Goal: Task Accomplishment & Management: Use online tool/utility

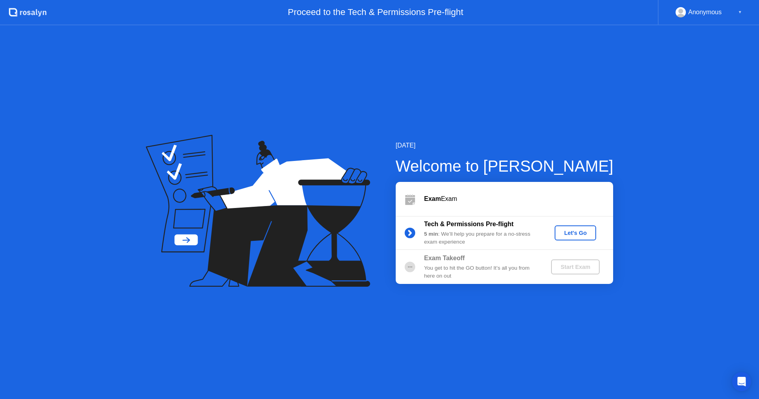
click at [569, 235] on div "Let's Go" at bounding box center [575, 233] width 35 height 6
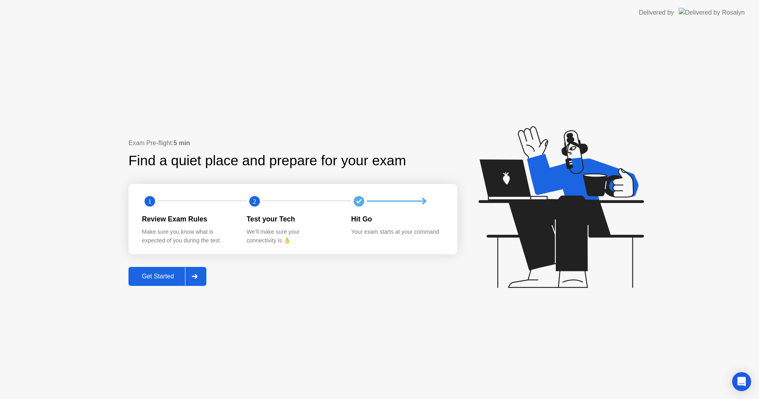
click at [161, 276] on div "Get Started" at bounding box center [158, 276] width 54 height 7
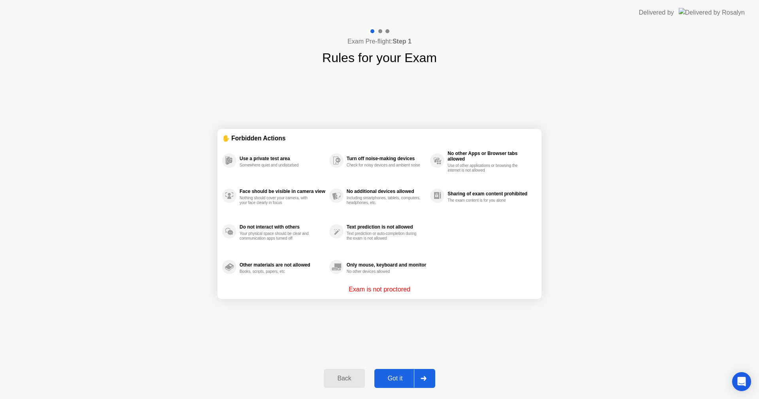
click at [402, 376] on div "Got it" at bounding box center [395, 378] width 37 height 7
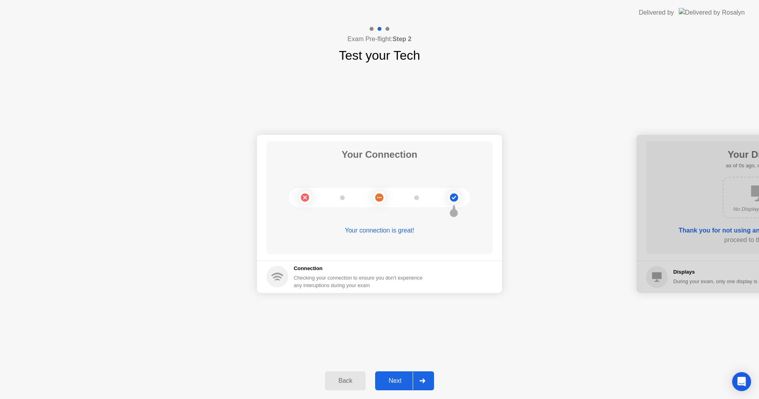
click at [394, 379] on div "Next" at bounding box center [395, 380] width 35 height 7
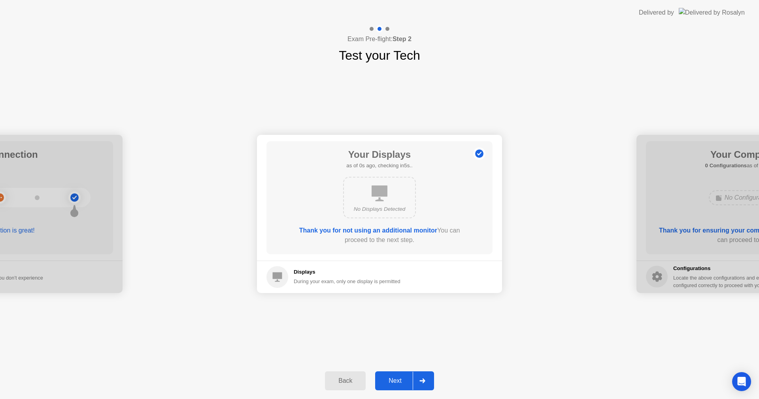
click at [394, 379] on div "Next" at bounding box center [395, 380] width 35 height 7
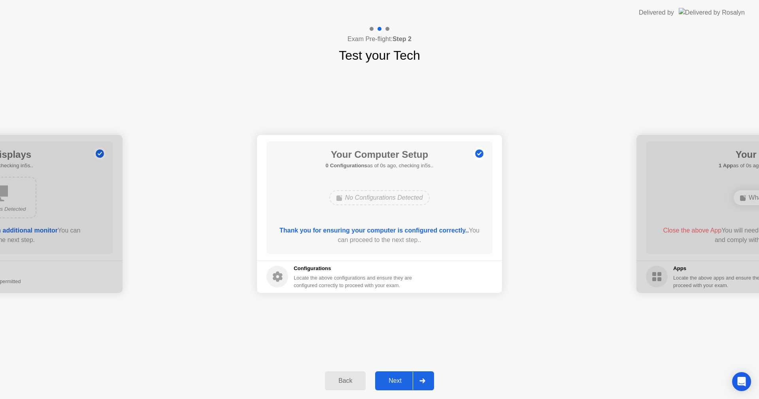
click at [394, 379] on div "Next" at bounding box center [395, 380] width 35 height 7
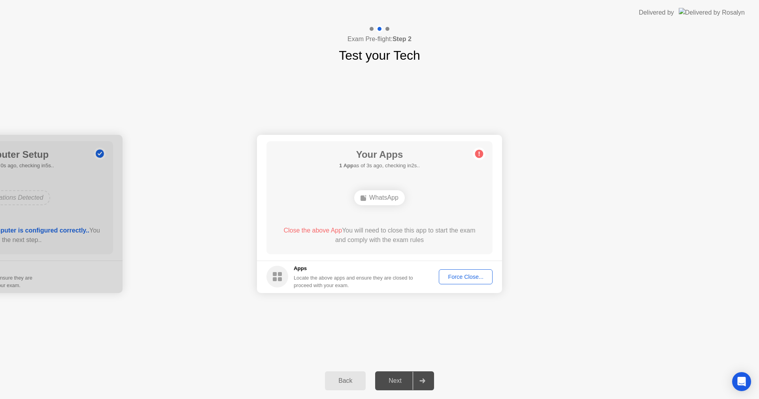
click at [484, 280] on div "Force Close..." at bounding box center [466, 277] width 48 height 6
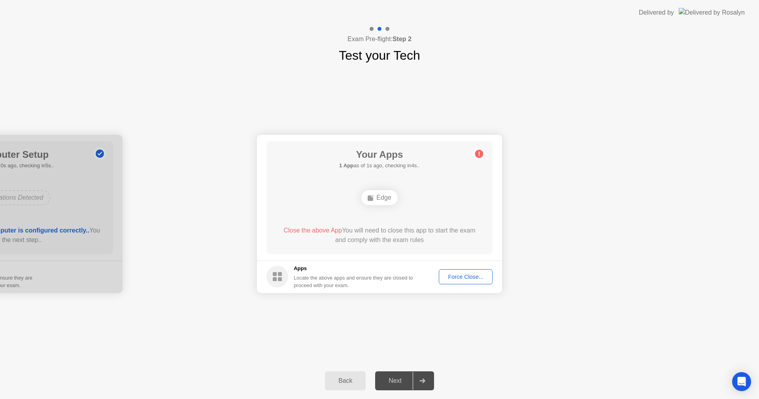
click at [476, 279] on div "Force Close..." at bounding box center [466, 277] width 48 height 6
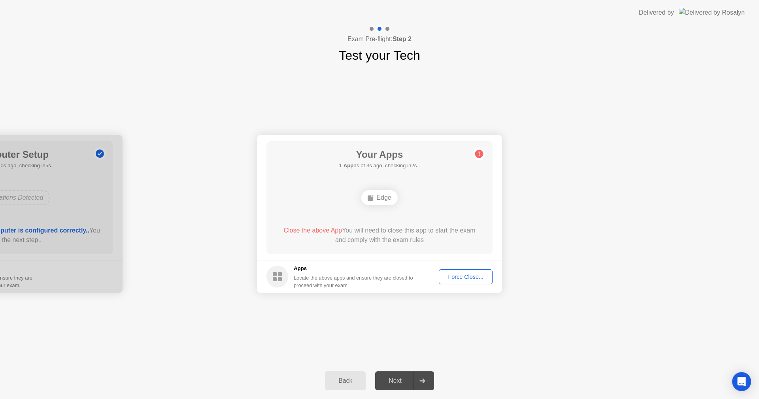
click at [474, 274] on div "Force Close..." at bounding box center [466, 277] width 48 height 6
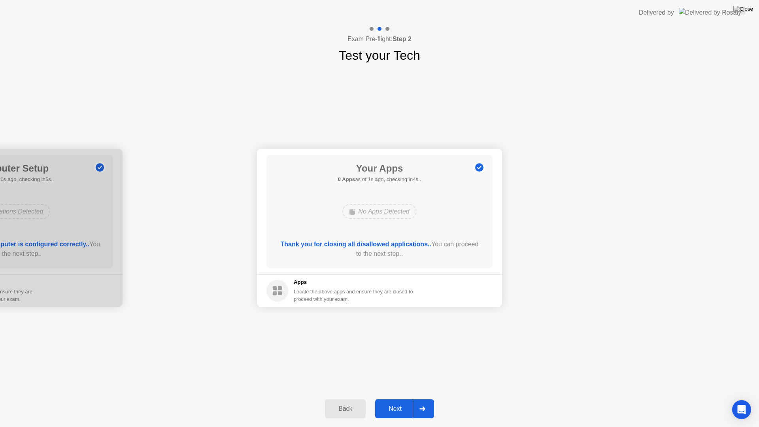
click at [418, 399] on div at bounding box center [422, 409] width 19 height 18
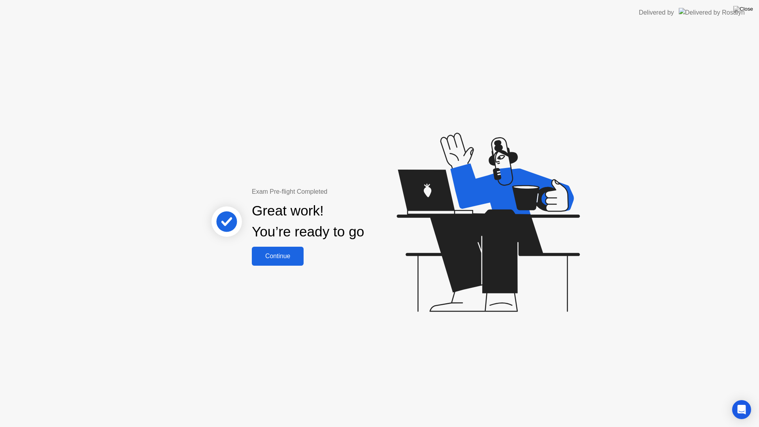
click at [276, 253] on div "Continue" at bounding box center [277, 256] width 47 height 7
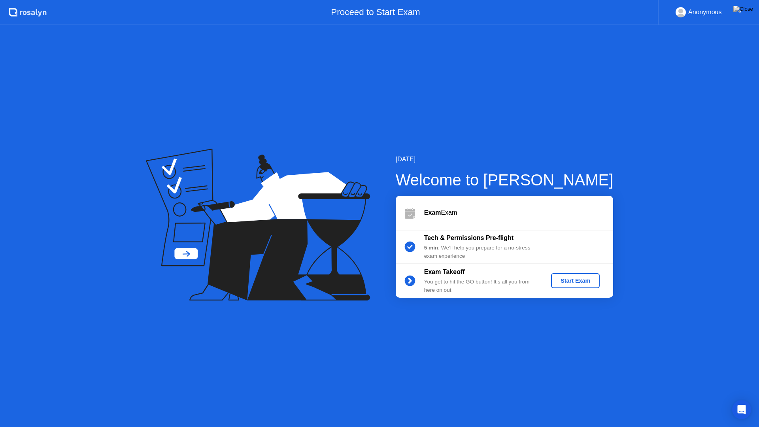
click at [592, 282] on div "Start Exam" at bounding box center [575, 281] width 42 height 6
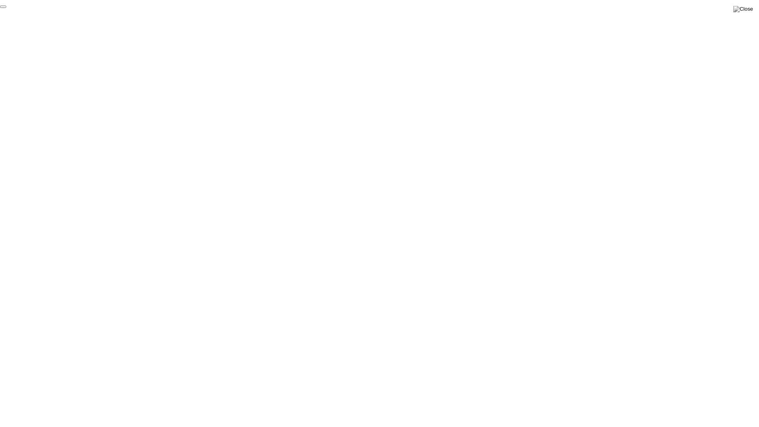
click div "End Proctoring Session"
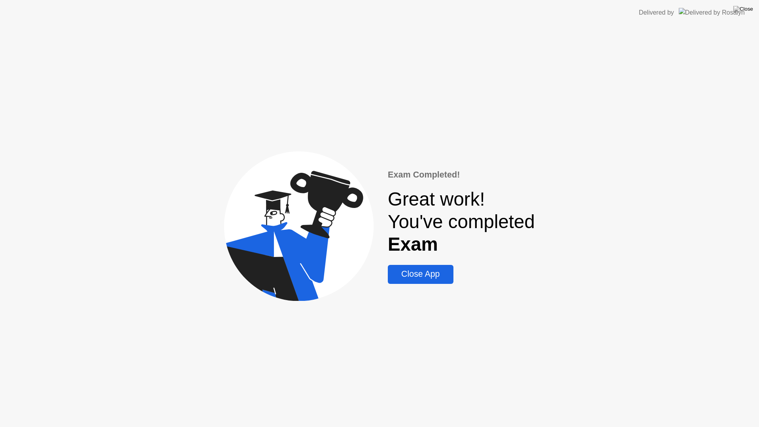
click at [438, 279] on div "Close App" at bounding box center [420, 274] width 60 height 10
